Goal: Find specific page/section: Find specific page/section

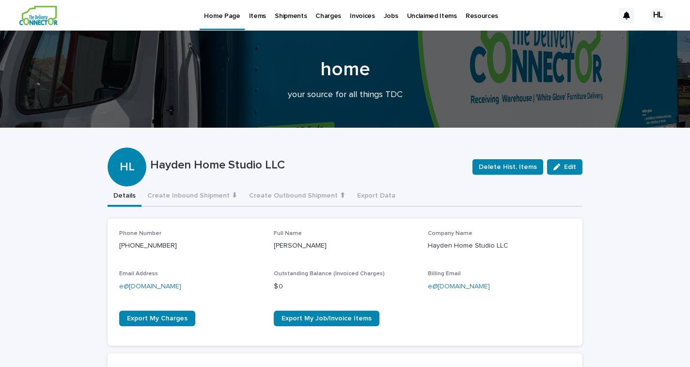
click at [350, 15] on p "Invoices" at bounding box center [362, 10] width 25 height 20
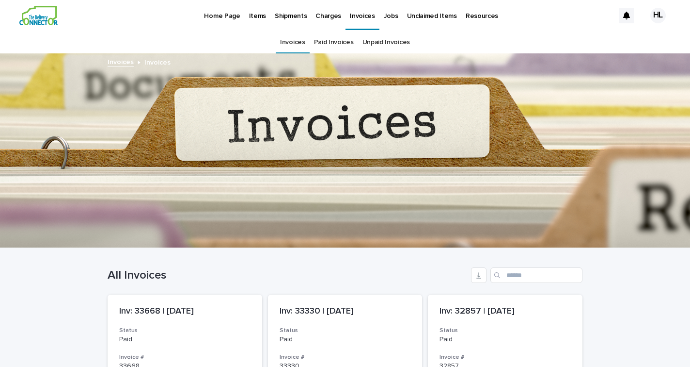
click at [264, 16] on div "Items" at bounding box center [258, 10] width 26 height 20
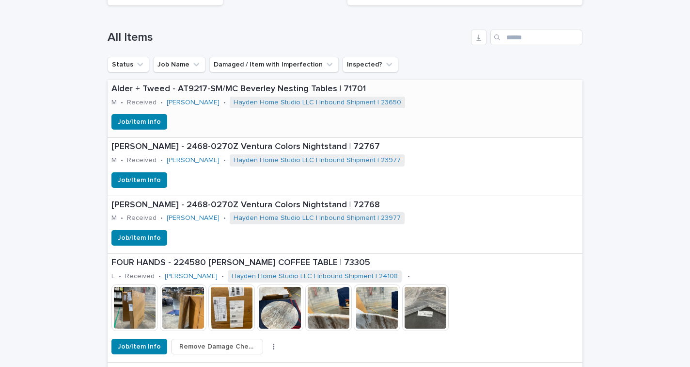
scroll to position [297, 0]
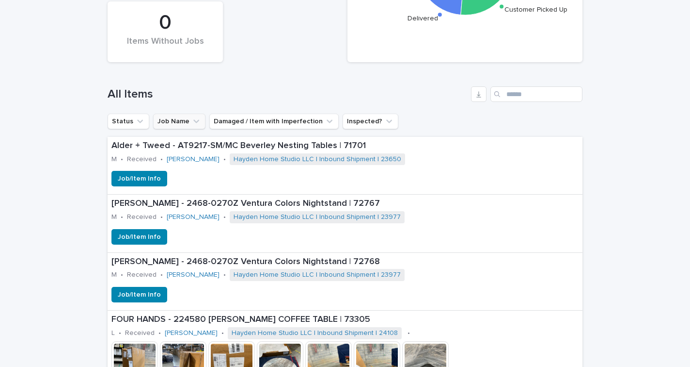
click at [167, 121] on button "Job Name" at bounding box center [179, 121] width 52 height 16
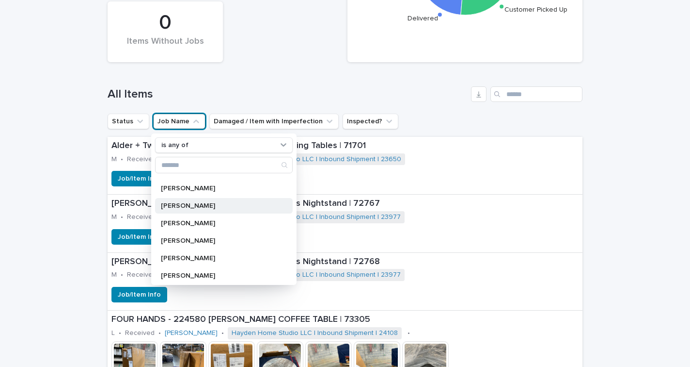
scroll to position [187, 0]
click at [174, 183] on div "[PERSON_NAME]" at bounding box center [224, 189] width 138 height 16
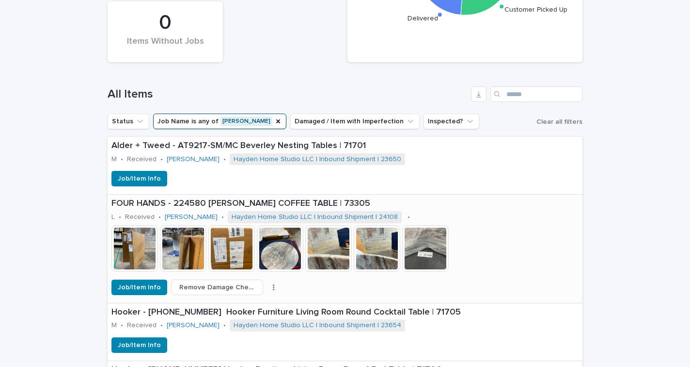
click at [266, 253] on img at bounding box center [280, 248] width 47 height 47
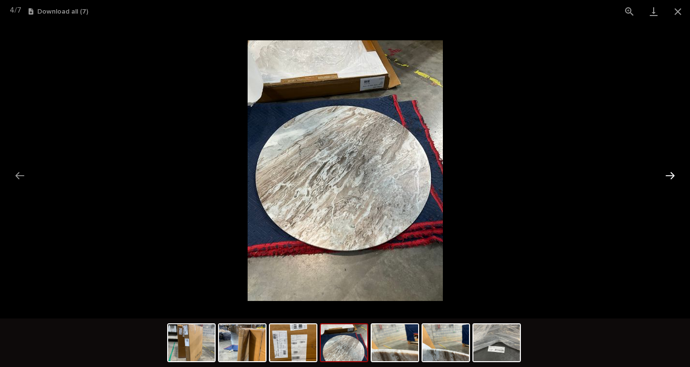
click at [673, 169] on button "Next slide" at bounding box center [670, 175] width 20 height 19
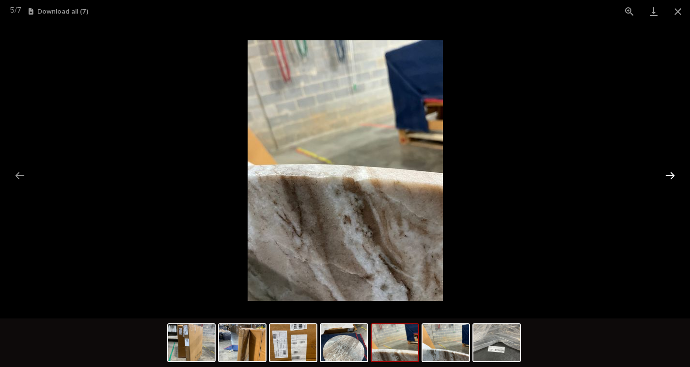
click at [671, 171] on button "Next slide" at bounding box center [670, 175] width 20 height 19
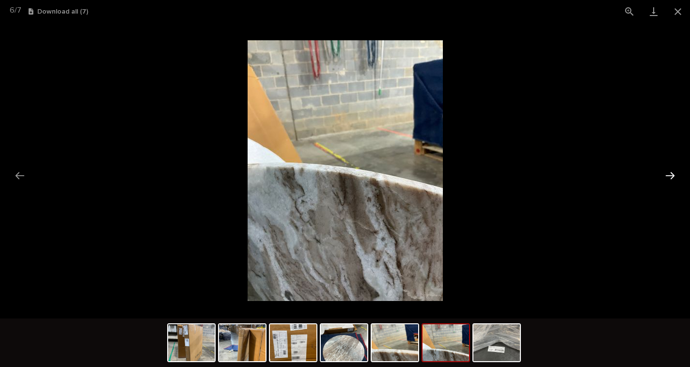
click at [671, 171] on button "Next slide" at bounding box center [670, 175] width 20 height 19
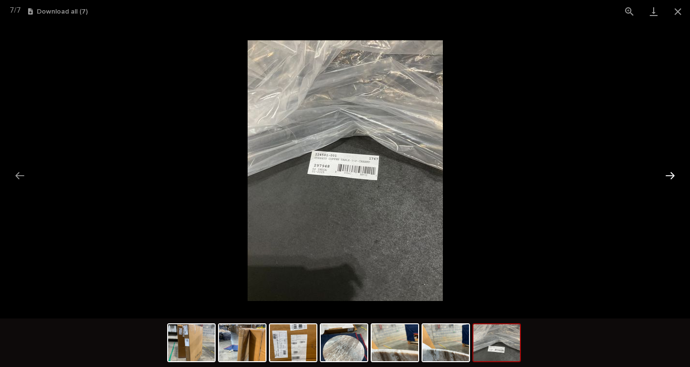
click at [671, 171] on button "Next slide" at bounding box center [670, 175] width 20 height 19
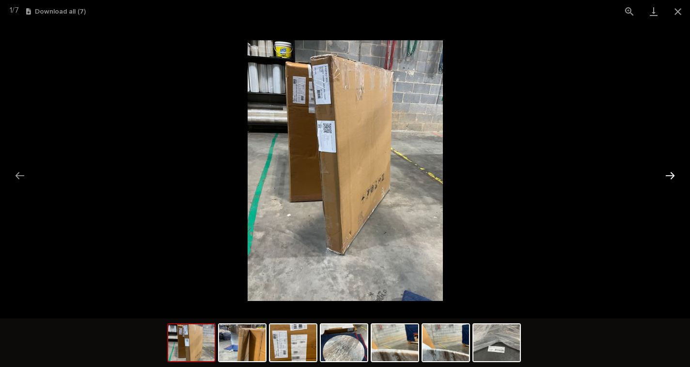
click at [671, 171] on button "Next slide" at bounding box center [670, 175] width 20 height 19
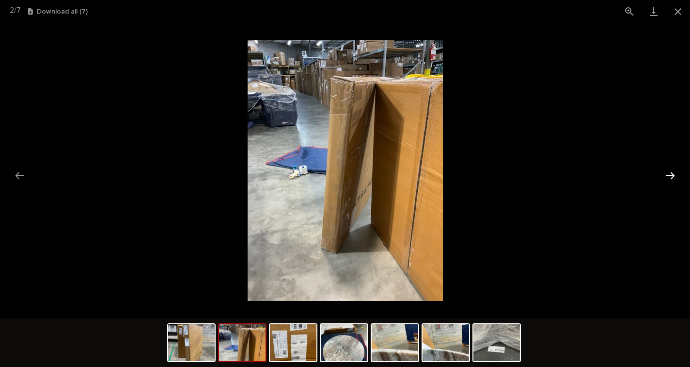
click at [671, 171] on button "Next slide" at bounding box center [670, 175] width 20 height 19
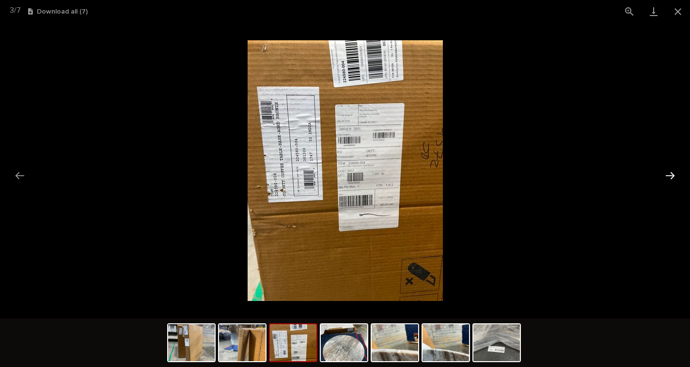
click at [671, 171] on button "Next slide" at bounding box center [670, 175] width 20 height 19
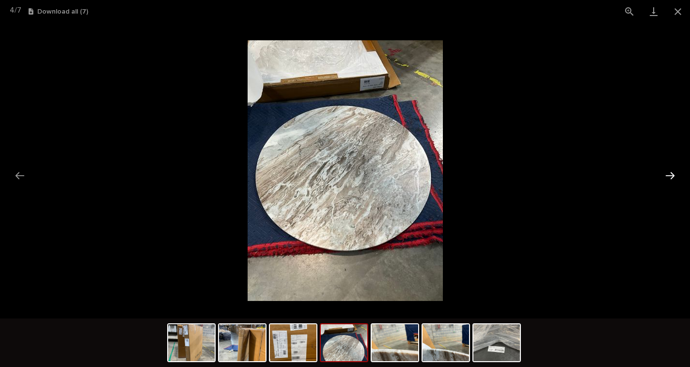
click at [671, 171] on button "Next slide" at bounding box center [670, 175] width 20 height 19
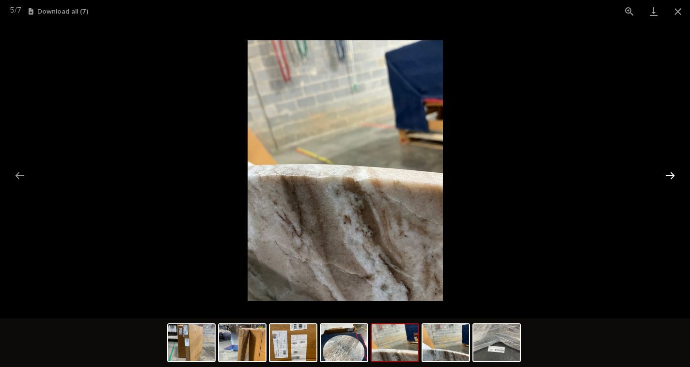
click at [661, 179] on button "Next slide" at bounding box center [670, 175] width 20 height 19
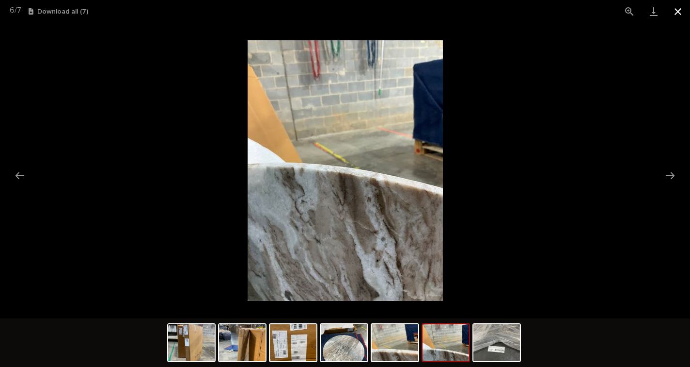
click at [680, 5] on button "Close gallery" at bounding box center [678, 11] width 24 height 23
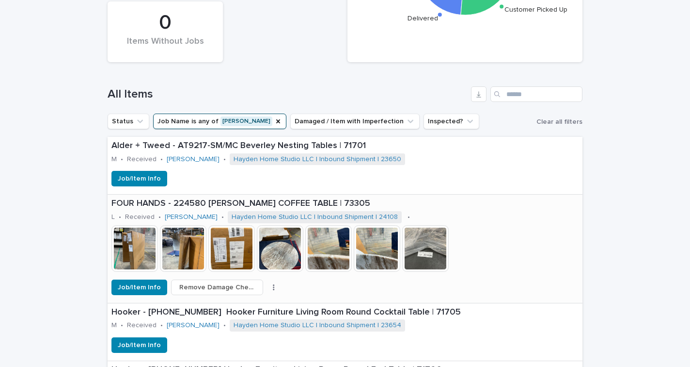
click at [273, 284] on icon "button" at bounding box center [273, 287] width 1 height 6
click at [302, 282] on div "Job/Item Info Remove Damage Check Dispose" at bounding box center [345, 287] width 475 height 16
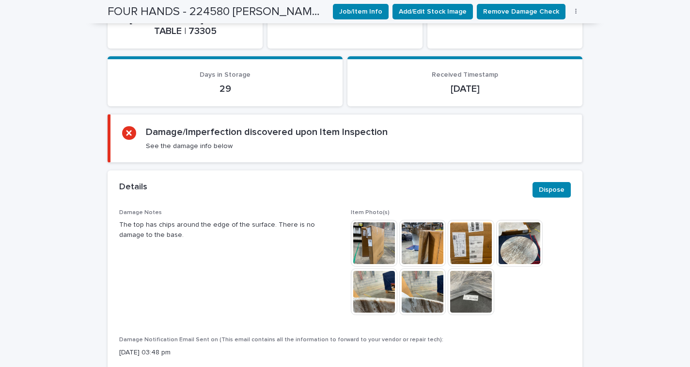
scroll to position [167, 0]
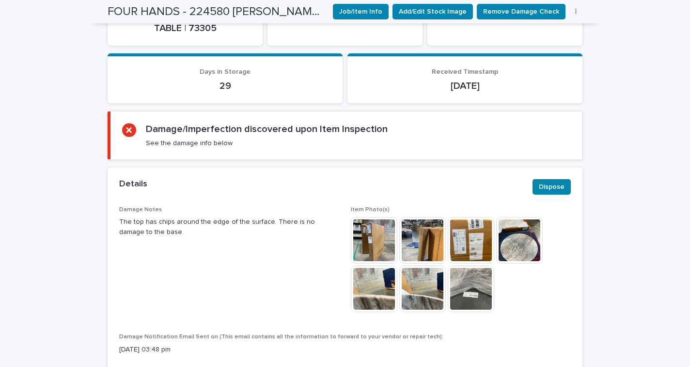
click at [512, 221] on img at bounding box center [519, 240] width 47 height 47
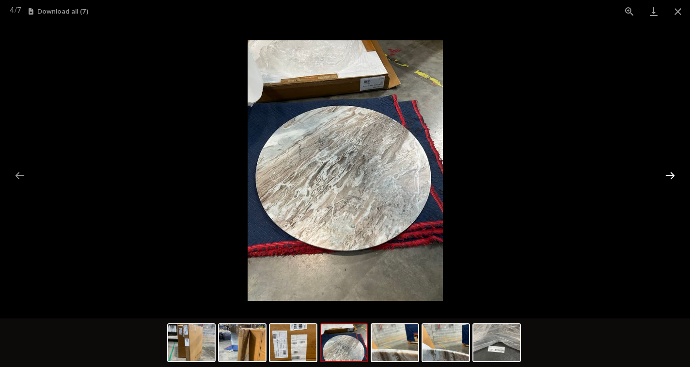
click at [670, 176] on button "Next slide" at bounding box center [670, 175] width 20 height 19
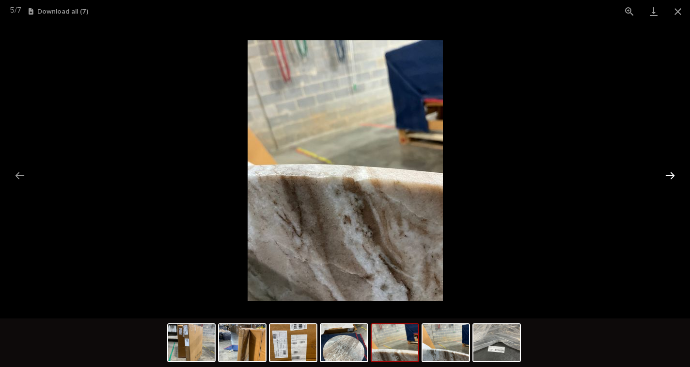
click at [669, 177] on button "Next slide" at bounding box center [670, 175] width 20 height 19
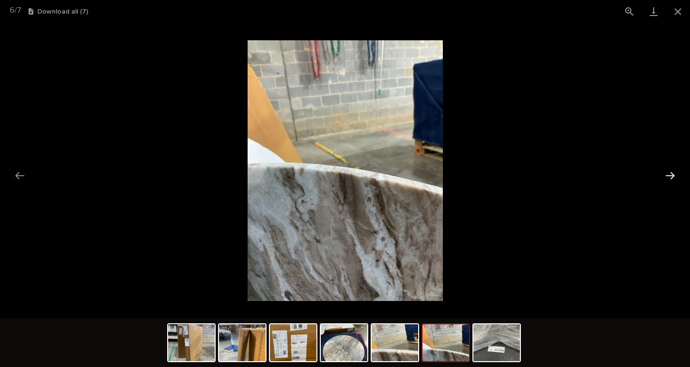
click at [667, 175] on button "Next slide" at bounding box center [670, 175] width 20 height 19
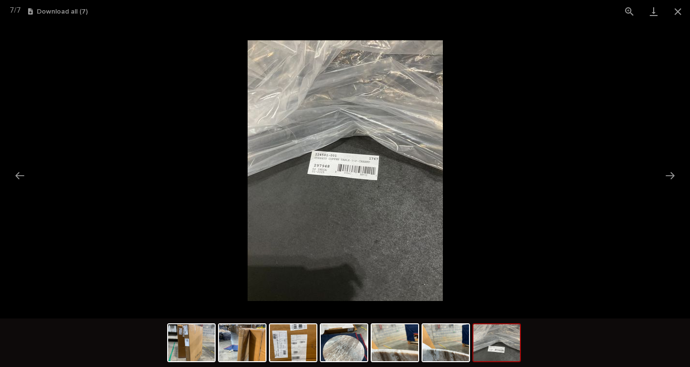
click at [9, 180] on picture at bounding box center [345, 170] width 690 height 295
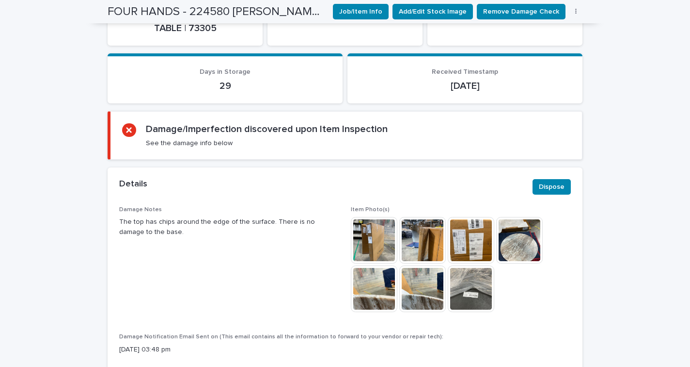
click at [427, 275] on img at bounding box center [422, 288] width 47 height 47
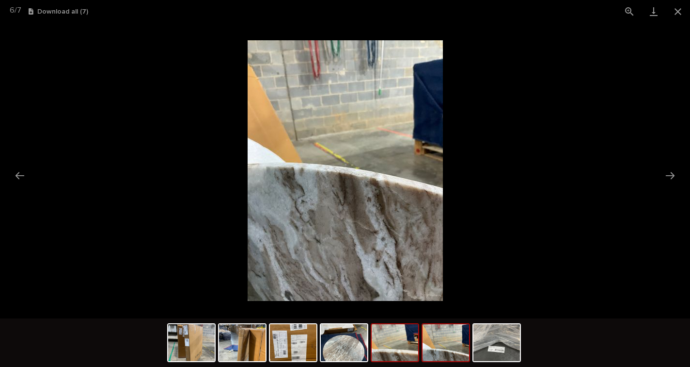
click at [409, 343] on img at bounding box center [395, 342] width 47 height 37
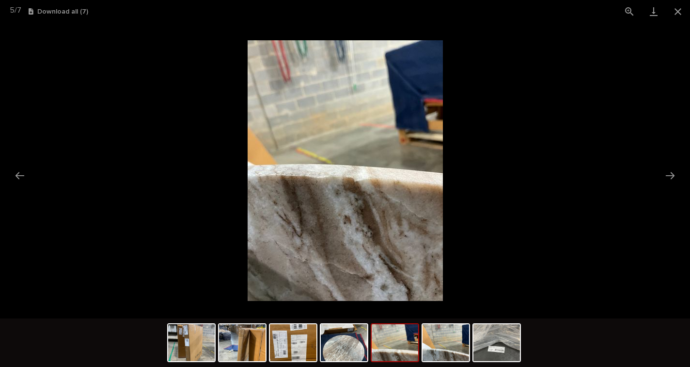
click at [498, 176] on picture at bounding box center [345, 170] width 690 height 295
